Goal: Navigation & Orientation: Find specific page/section

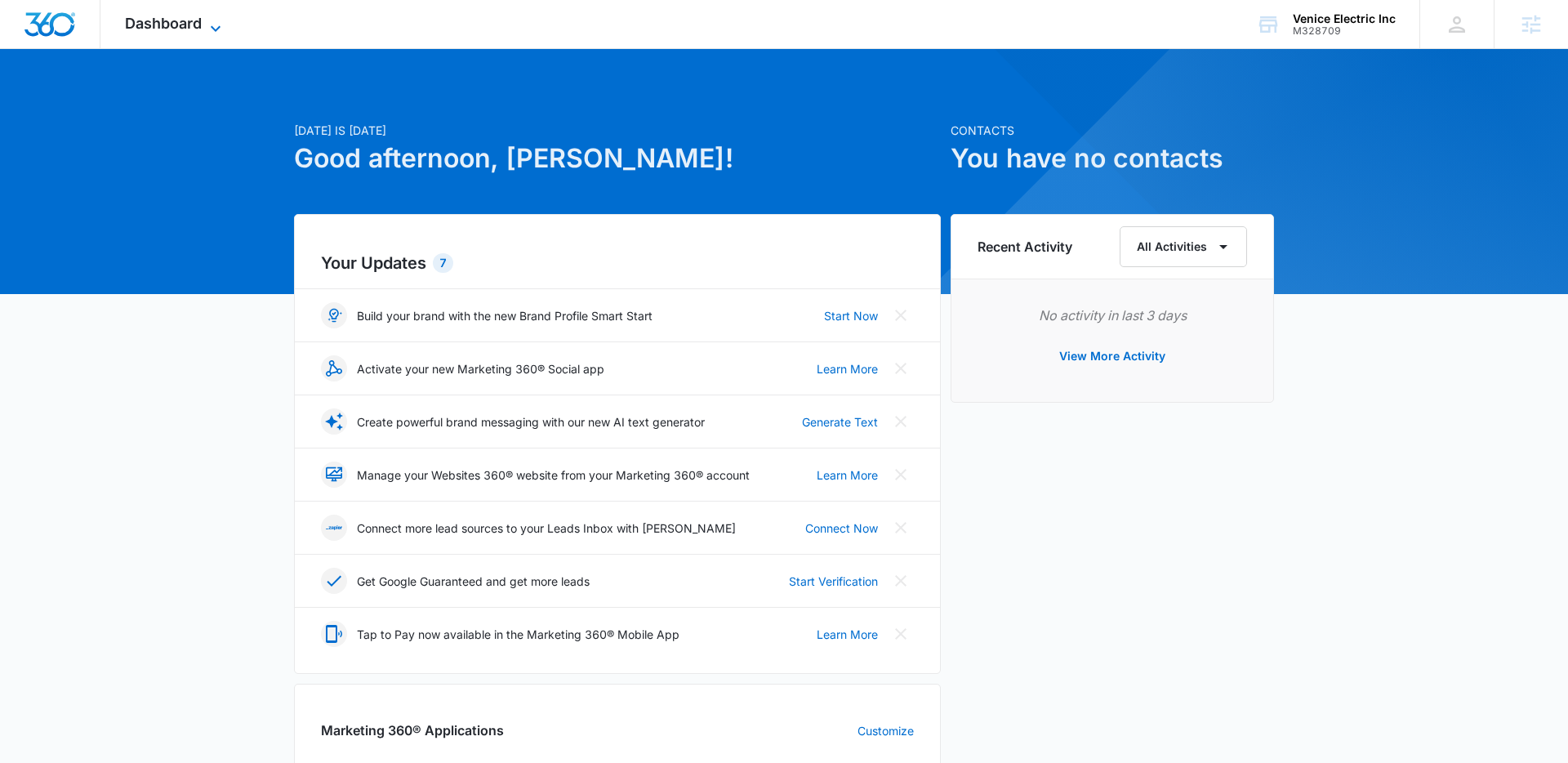
click at [211, 23] on icon at bounding box center [216, 29] width 20 height 20
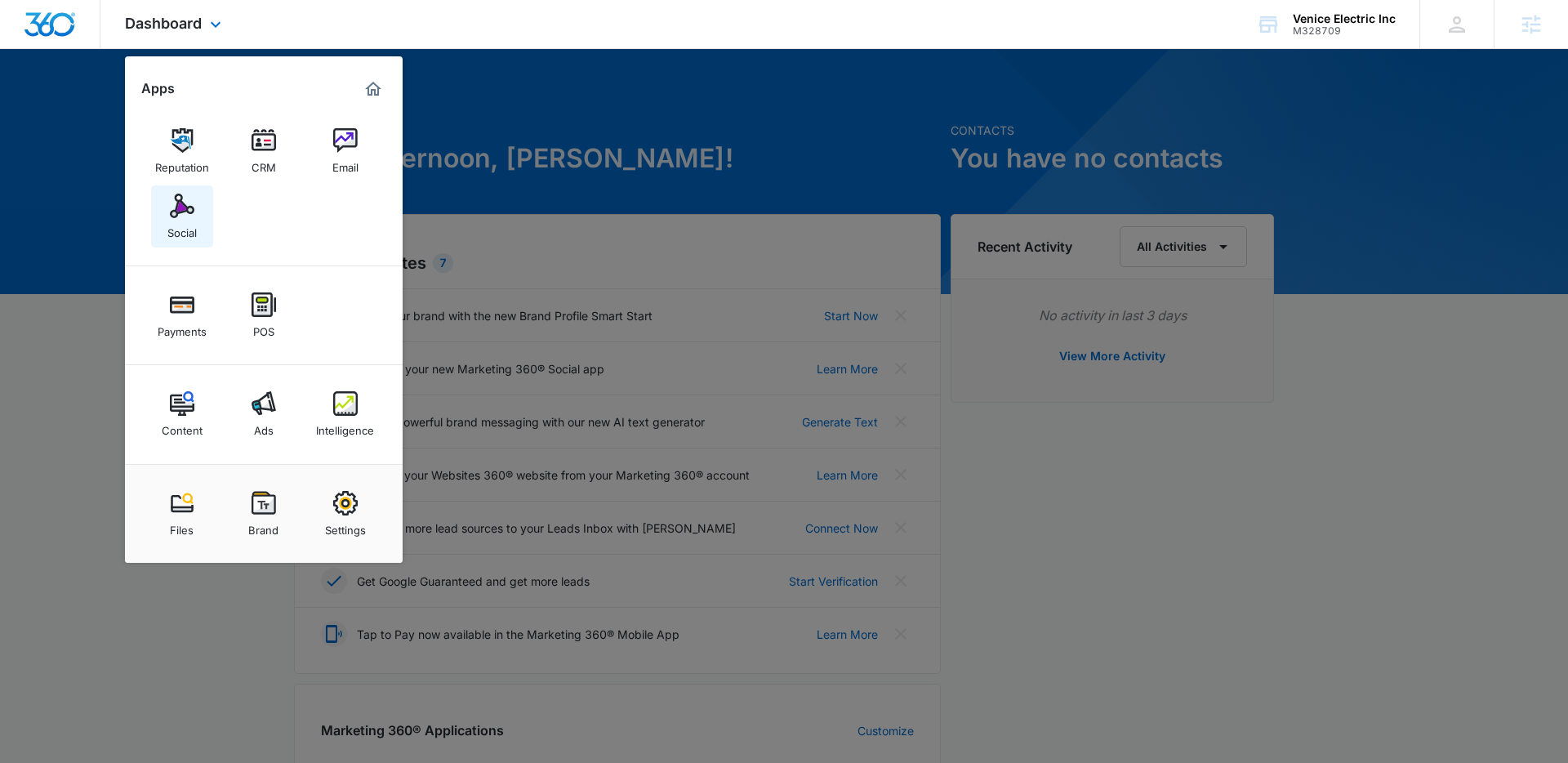
click at [186, 210] on img at bounding box center [182, 205] width 25 height 25
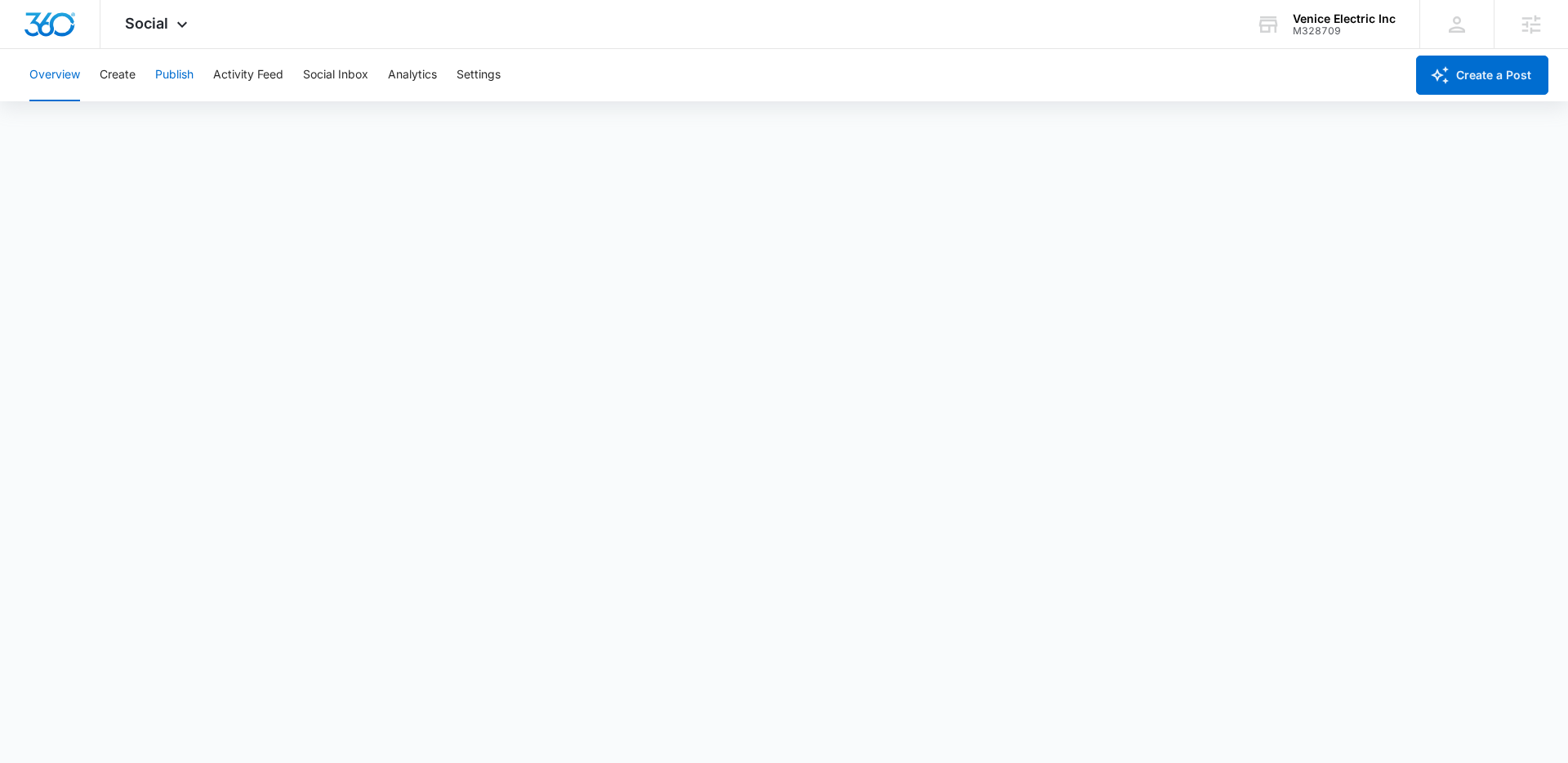
click at [173, 76] on button "Publish" at bounding box center [174, 75] width 39 height 52
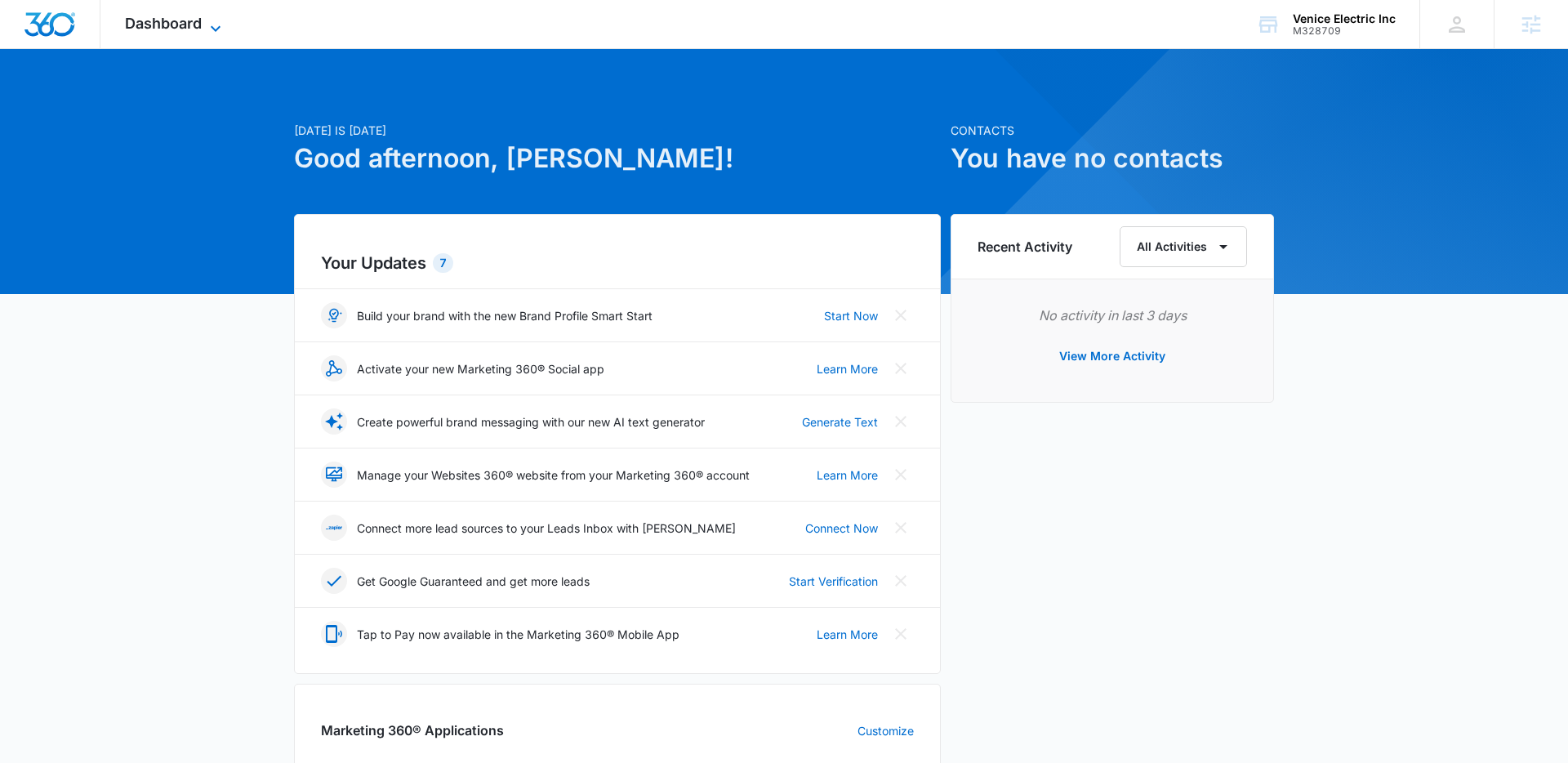
click at [211, 29] on icon at bounding box center [216, 29] width 20 height 20
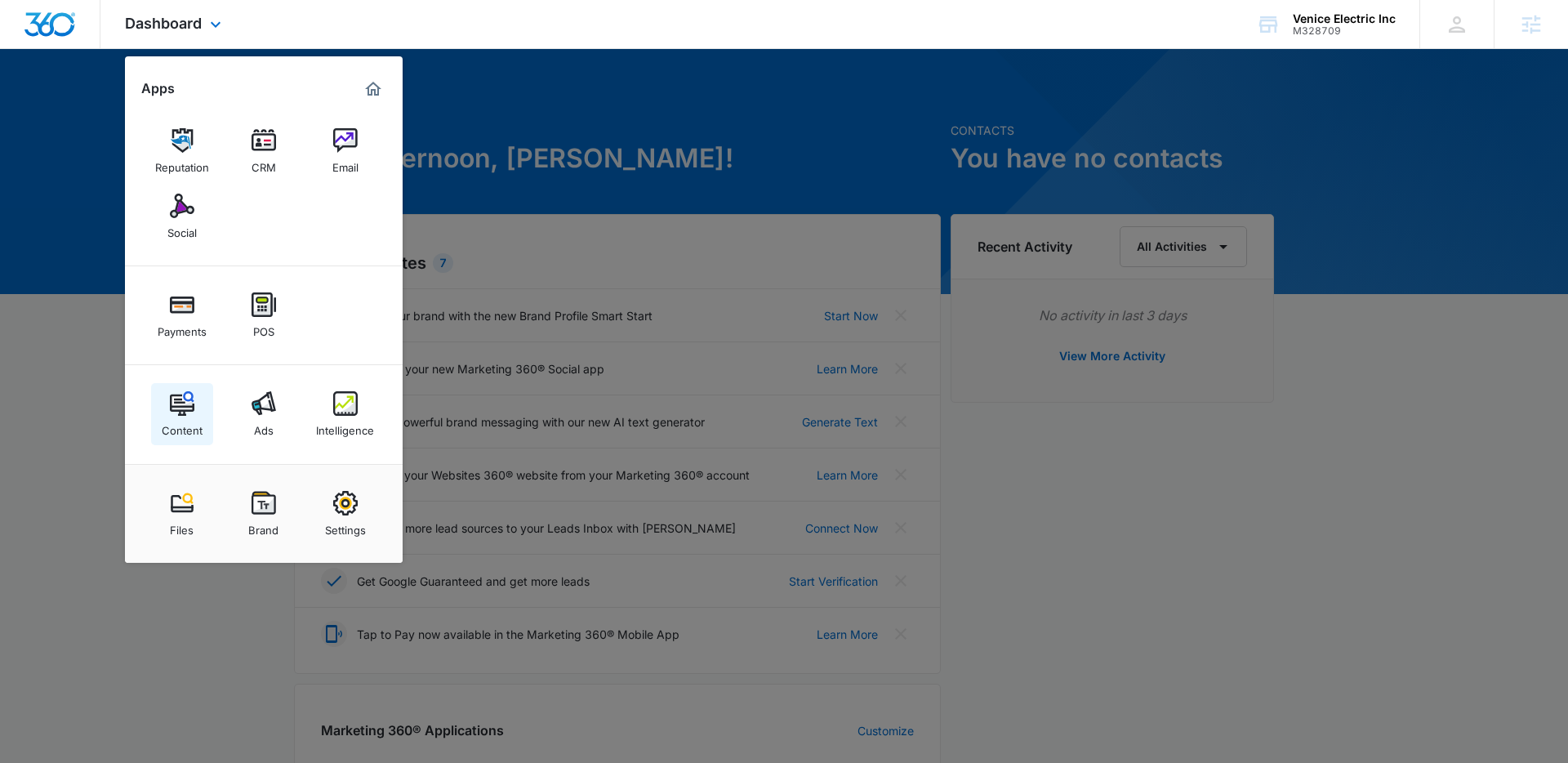
click at [179, 402] on img at bounding box center [182, 403] width 25 height 25
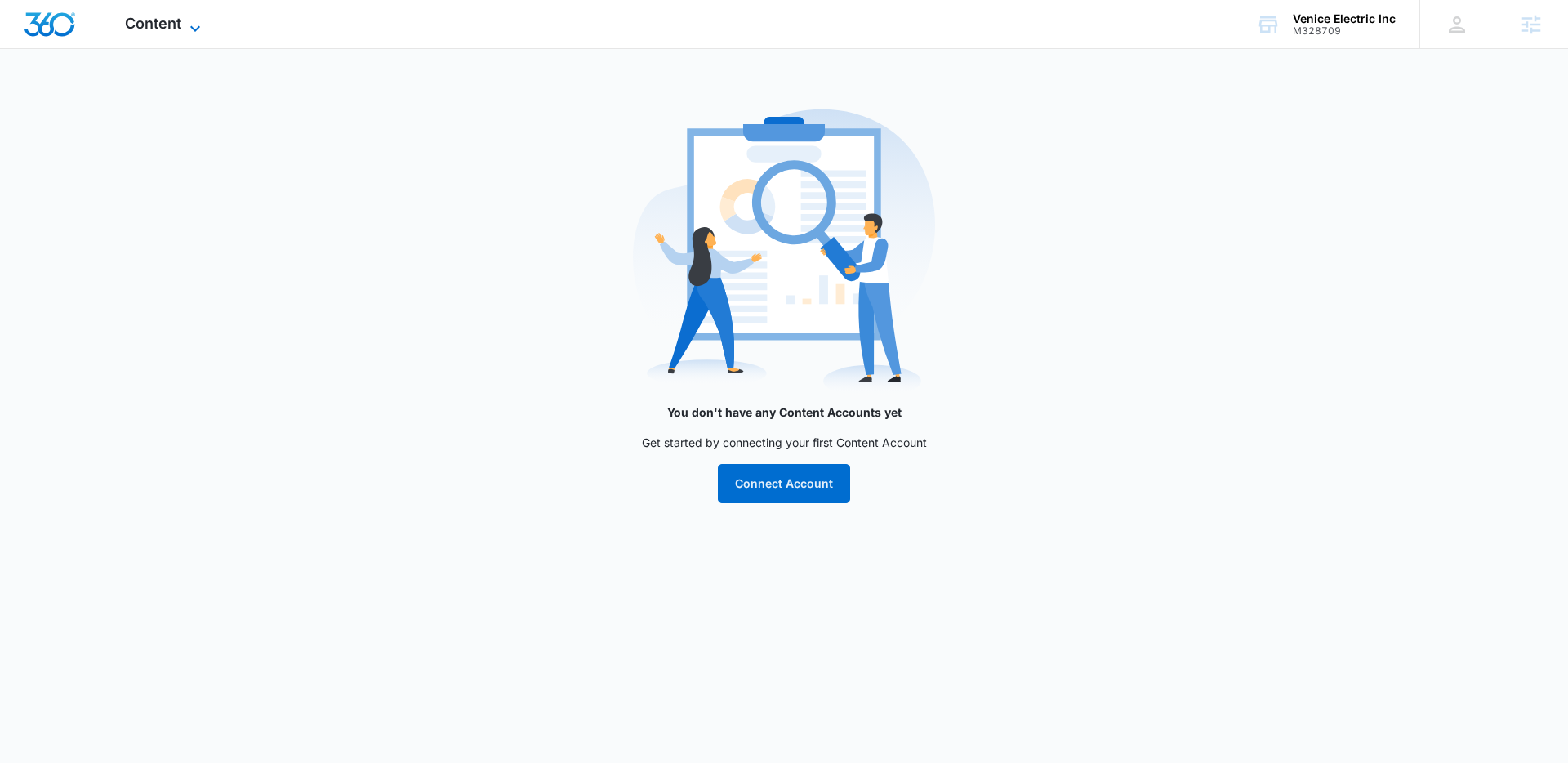
click at [200, 28] on icon at bounding box center [195, 29] width 20 height 20
